Goal: Use online tool/utility: Utilize a website feature to perform a specific function

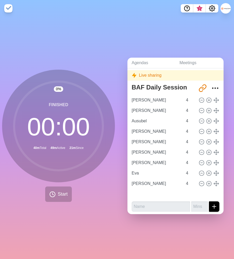
scroll to position [14, 0]
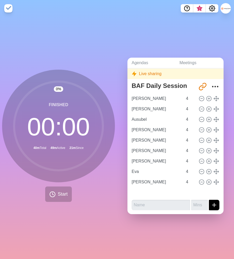
type input "[PERSON_NAME]"
type input "Ausubel"
type input "[PERSON_NAME]"
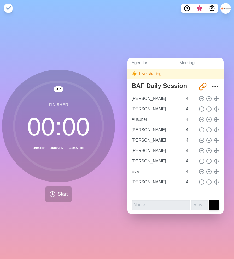
type input "[PERSON_NAME]"
type input "Eva"
type input "[PERSON_NAME]"
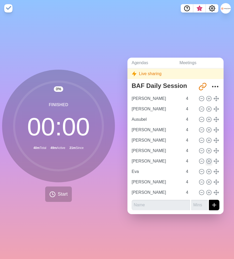
scroll to position [0, 0]
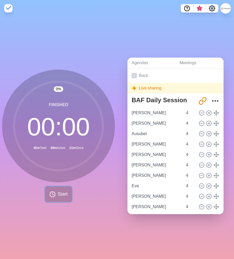
click at [63, 199] on button "Start" at bounding box center [58, 194] width 27 height 15
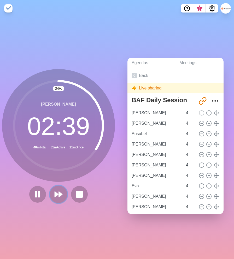
click at [54, 198] on icon at bounding box center [58, 194] width 9 height 9
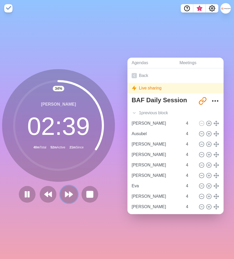
click at [70, 195] on polygon at bounding box center [70, 194] width 3 height 5
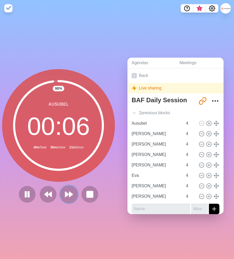
click at [70, 195] on polygon at bounding box center [70, 194] width 3 height 5
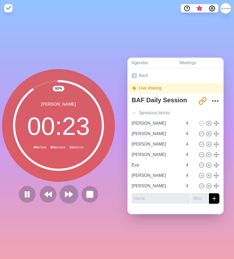
click at [75, 197] on button at bounding box center [69, 195] width 18 height 18
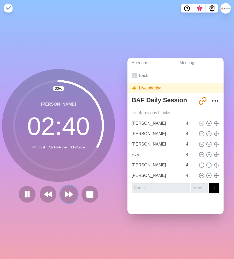
click at [66, 198] on icon at bounding box center [69, 194] width 9 height 9
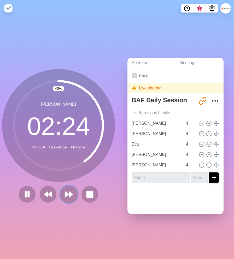
click at [69, 194] on polygon at bounding box center [70, 194] width 3 height 5
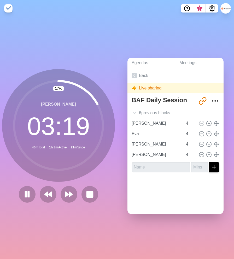
click at [75, 183] on div "17 % [PERSON_NAME] 03 : 19 40m Total 1h 3m Active 21m Since" at bounding box center [58, 136] width 113 height 134
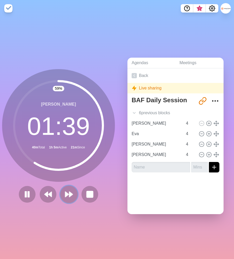
click at [71, 194] on polygon at bounding box center [70, 194] width 3 height 5
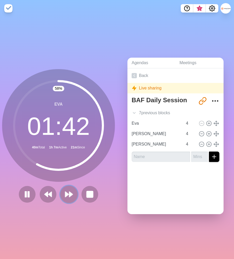
click at [71, 194] on polygon at bounding box center [70, 194] width 3 height 5
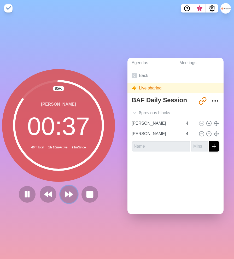
click at [70, 193] on polygon at bounding box center [70, 194] width 3 height 5
